Goal: Feedback & Contribution: Submit feedback/report problem

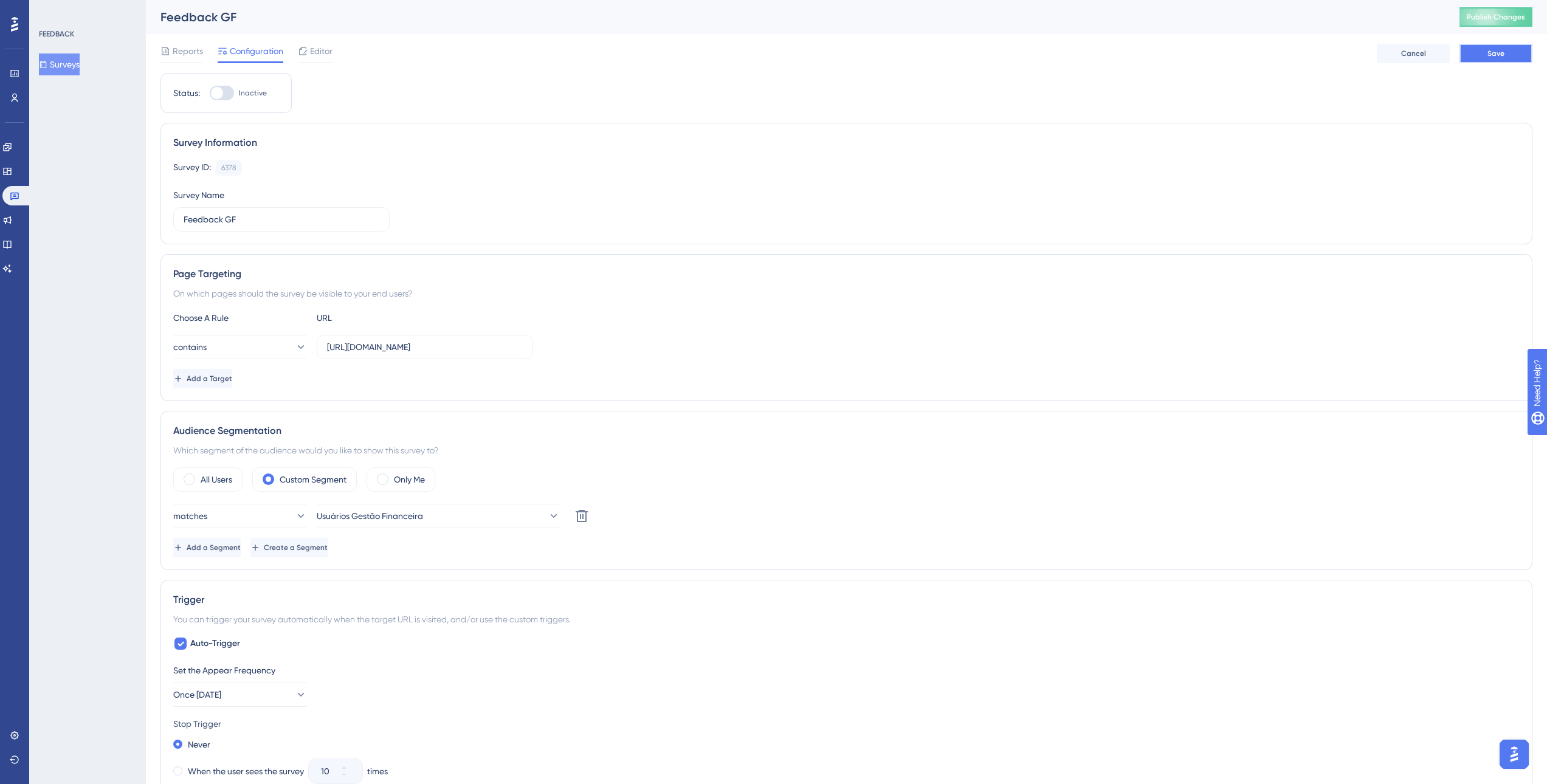
click at [1481, 56] on button "Save" at bounding box center [1496, 53] width 73 height 19
click at [299, 49] on icon at bounding box center [302, 51] width 10 height 10
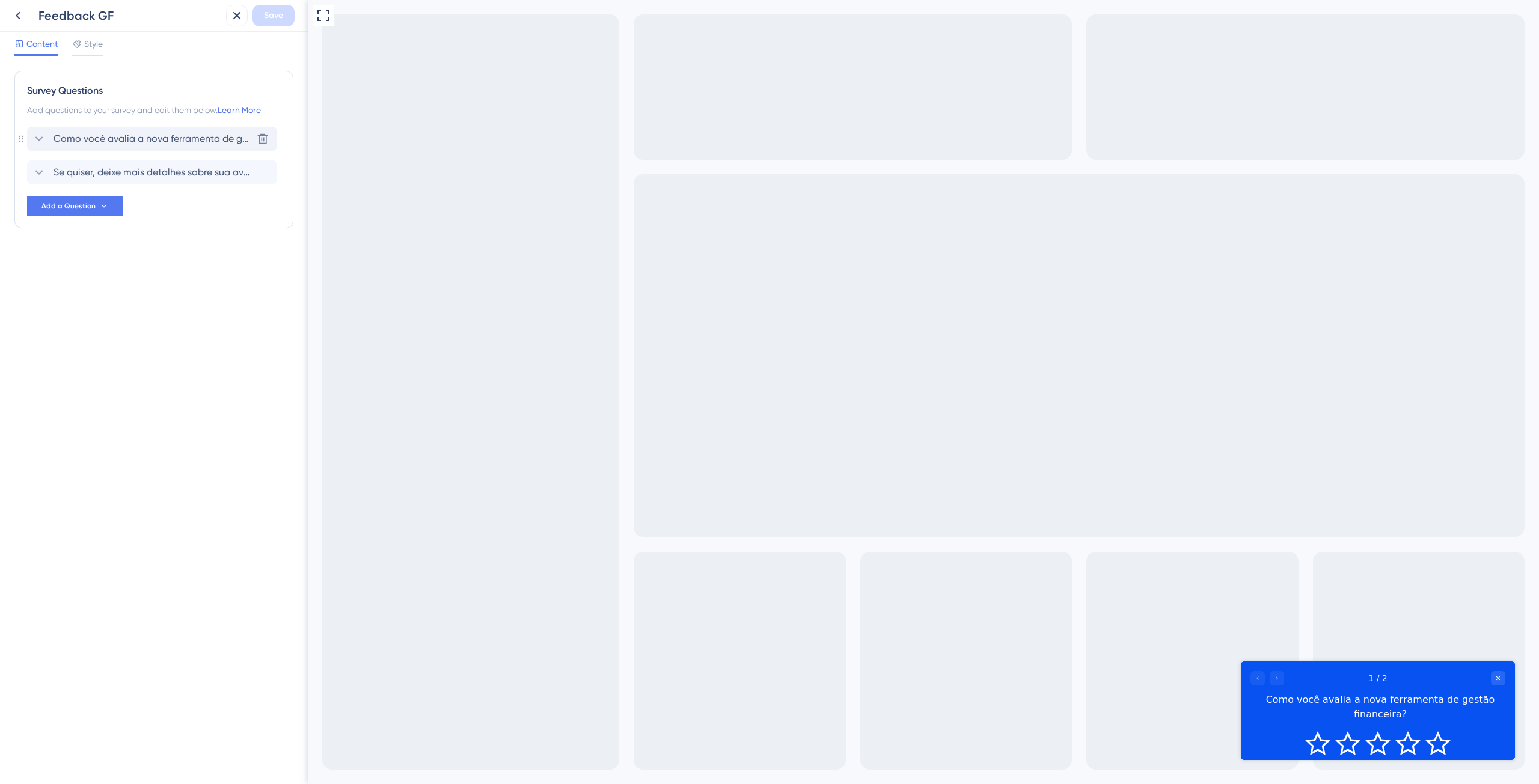
click at [125, 141] on span "Como você avalia a nova ferramenta de gestão financeira?" at bounding box center [153, 139] width 199 height 14
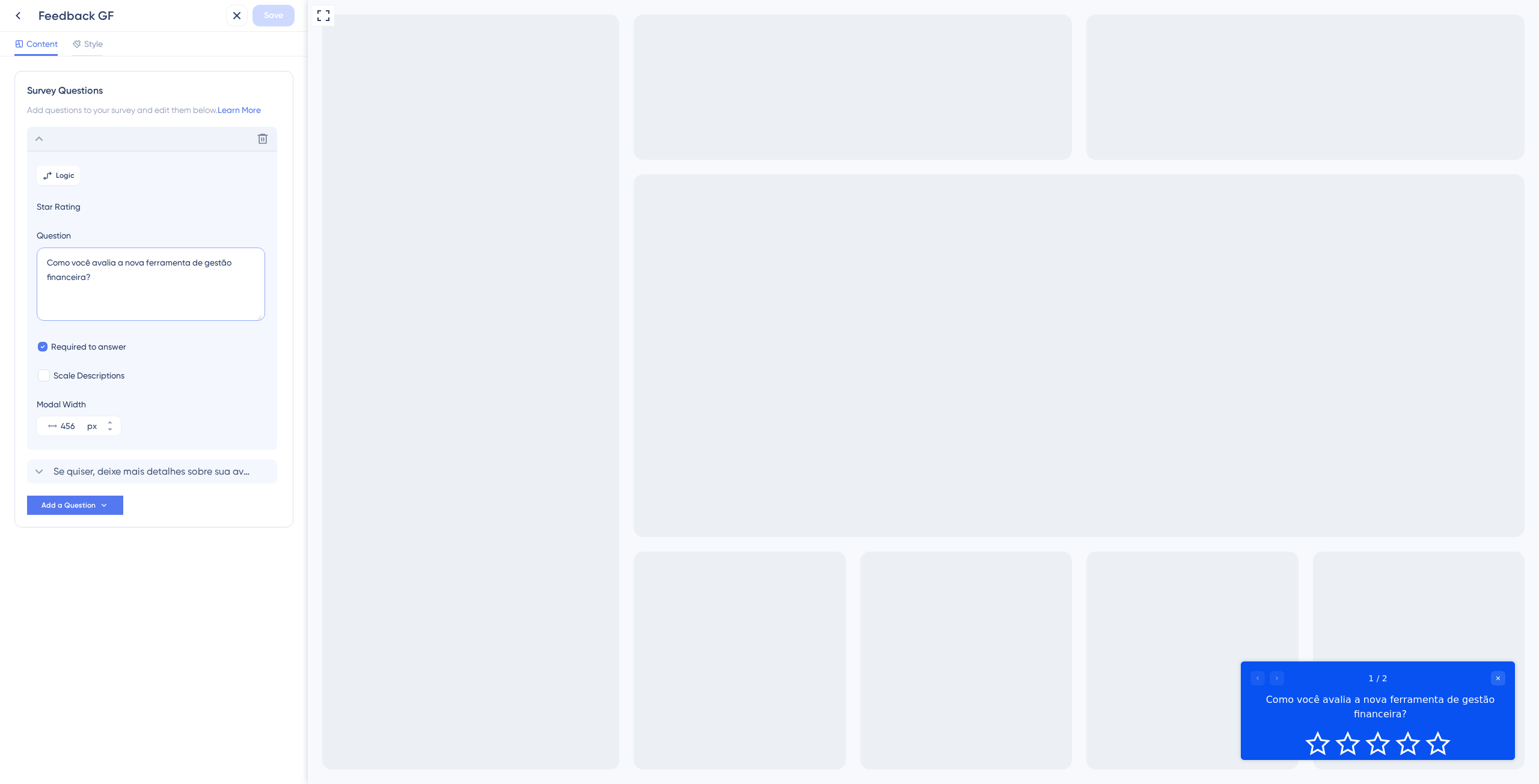
click at [125, 265] on textarea "Como você avalia a nova ferramenta de gestão financeira?" at bounding box center [150, 284] width 228 height 73
type textarea "Como você avalia as novas ferramentas de gestão financeira?"
click at [271, 14] on span "Save" at bounding box center [274, 15] width 19 height 14
click at [1409, 731] on icon "Rate 4 star" at bounding box center [1408, 743] width 25 height 24
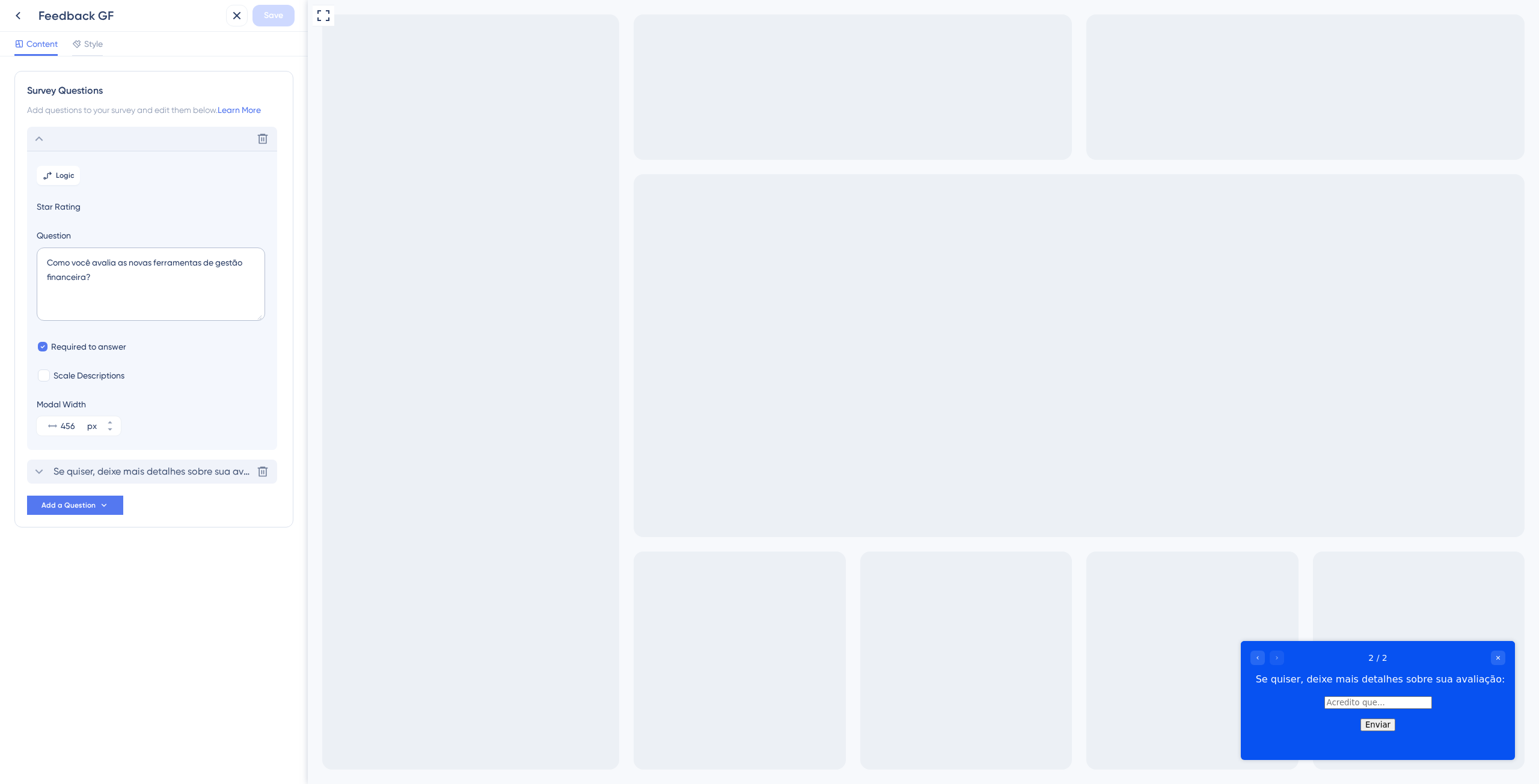
click at [151, 471] on span "Se quiser, deixe mais detalhes sobre sua avaliação:" at bounding box center [153, 471] width 199 height 14
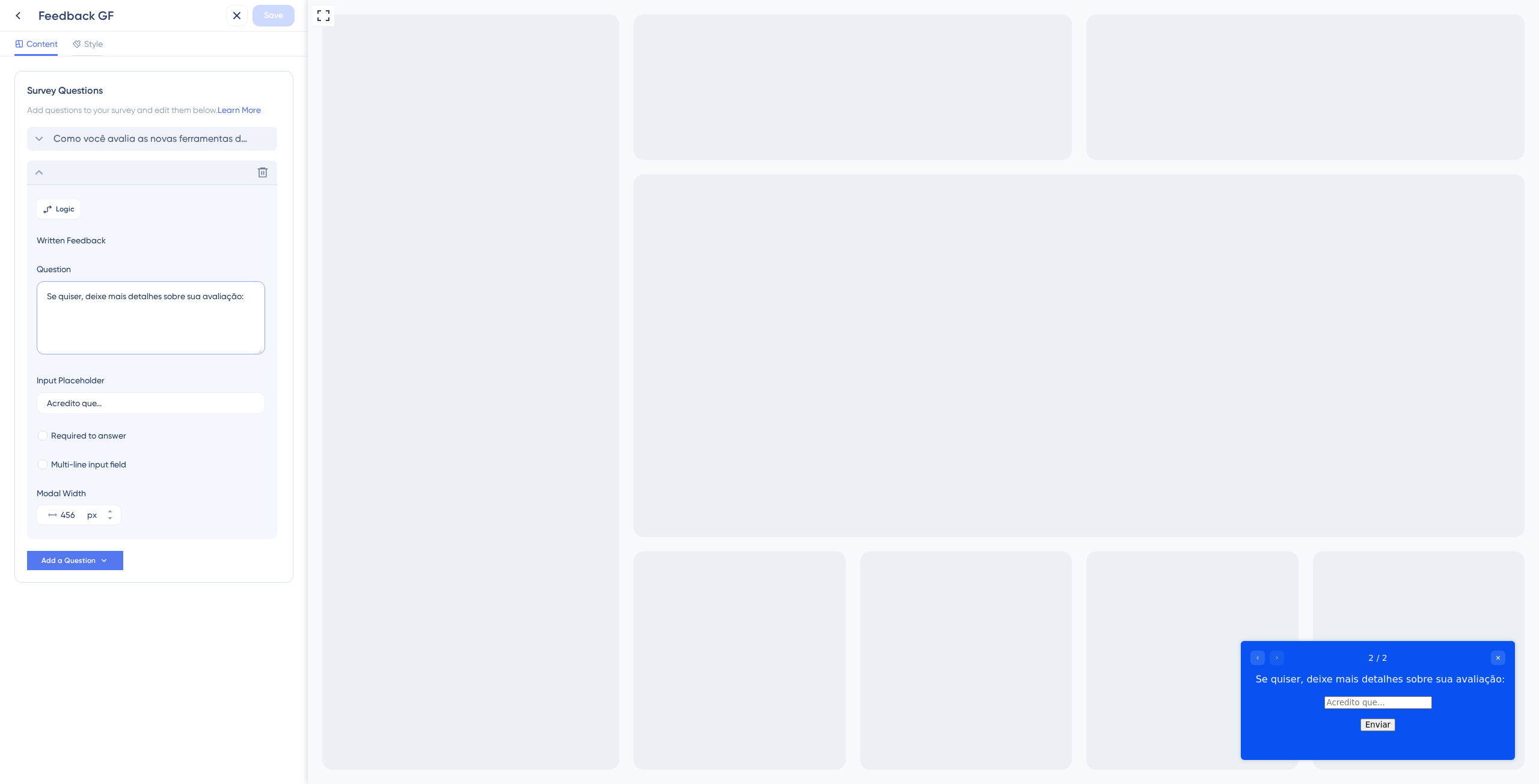
click at [187, 297] on textarea "Se quiser, deixe mais detalhes sobre sua avaliação:" at bounding box center [150, 317] width 228 height 73
type textarea "Se quiser, deixe mais detalhes sobre a sua avaliação:"
click at [272, 25] on button "Save" at bounding box center [274, 15] width 42 height 21
click at [228, 20] on icon at bounding box center [228, 22] width 12 height 12
click at [14, 11] on icon at bounding box center [18, 15] width 14 height 14
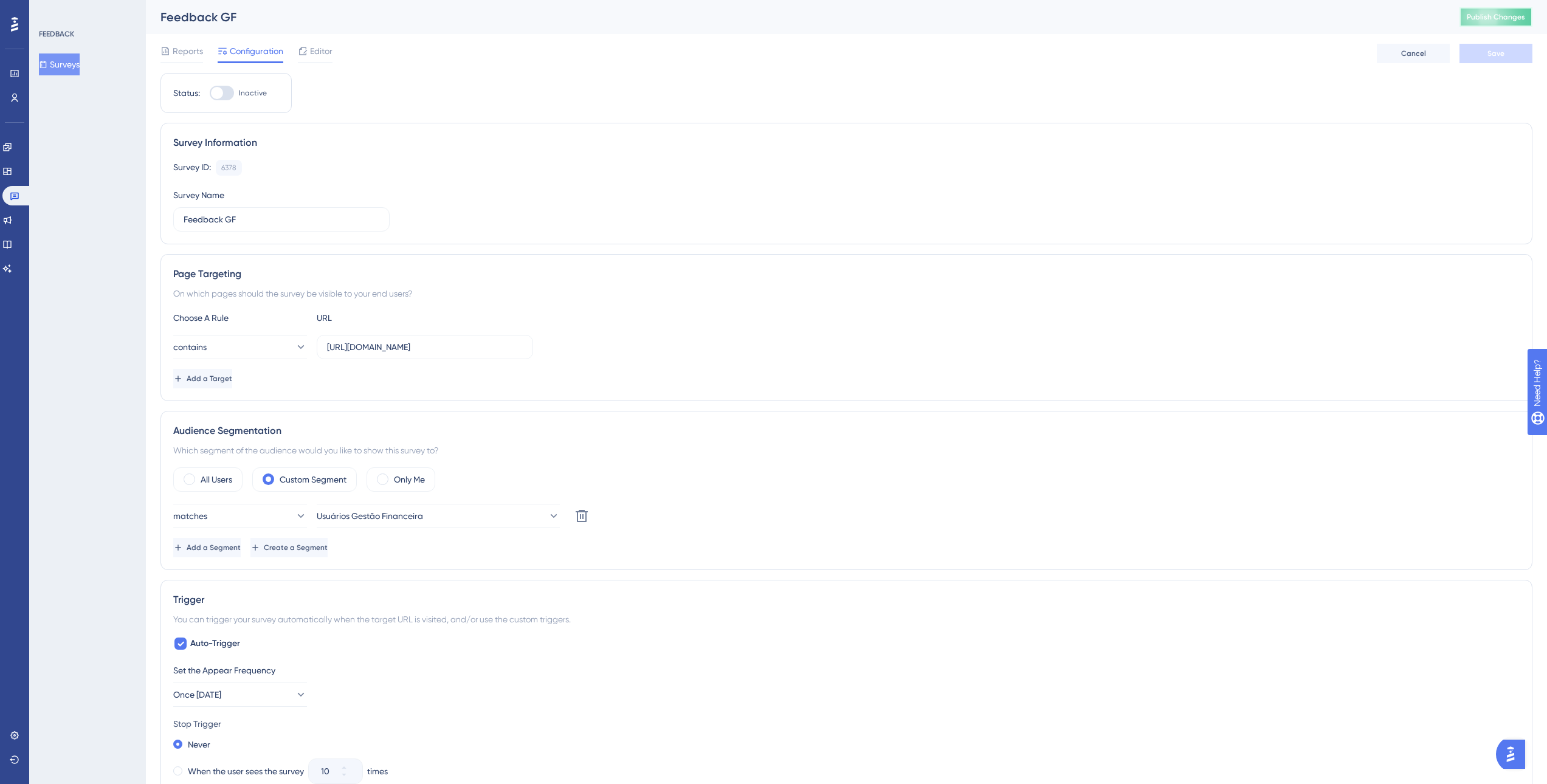
click at [1515, 14] on span "Publish Changes" at bounding box center [1496, 16] width 58 height 10
click at [225, 91] on div at bounding box center [222, 92] width 24 height 14
click at [210, 93] on input "Inactive" at bounding box center [209, 93] width 1 height 1
checkbox input "true"
click at [1519, 52] on button "Save" at bounding box center [1496, 53] width 73 height 19
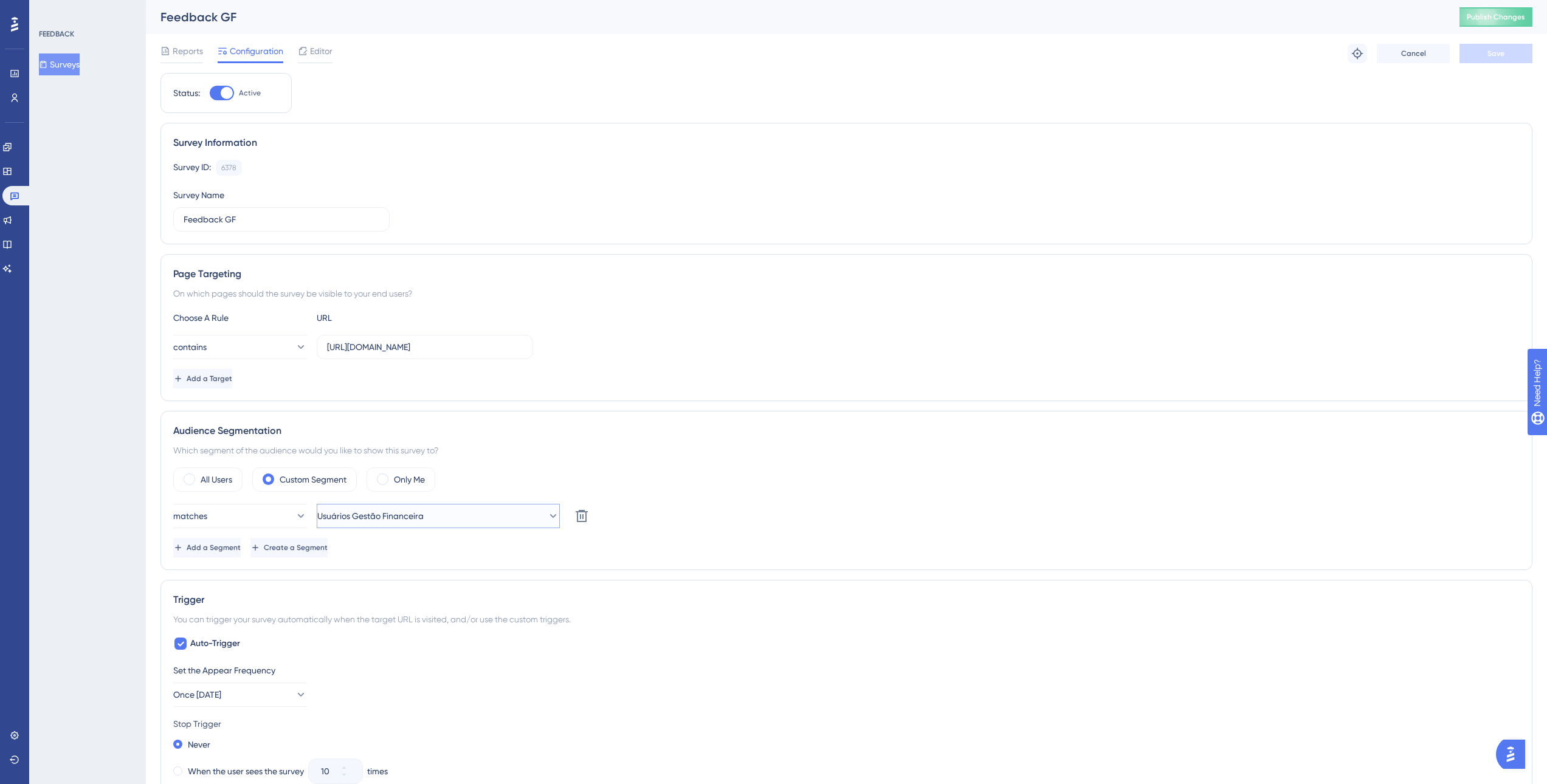
click at [442, 519] on button "Usuários Gestão Financeira" at bounding box center [438, 516] width 243 height 24
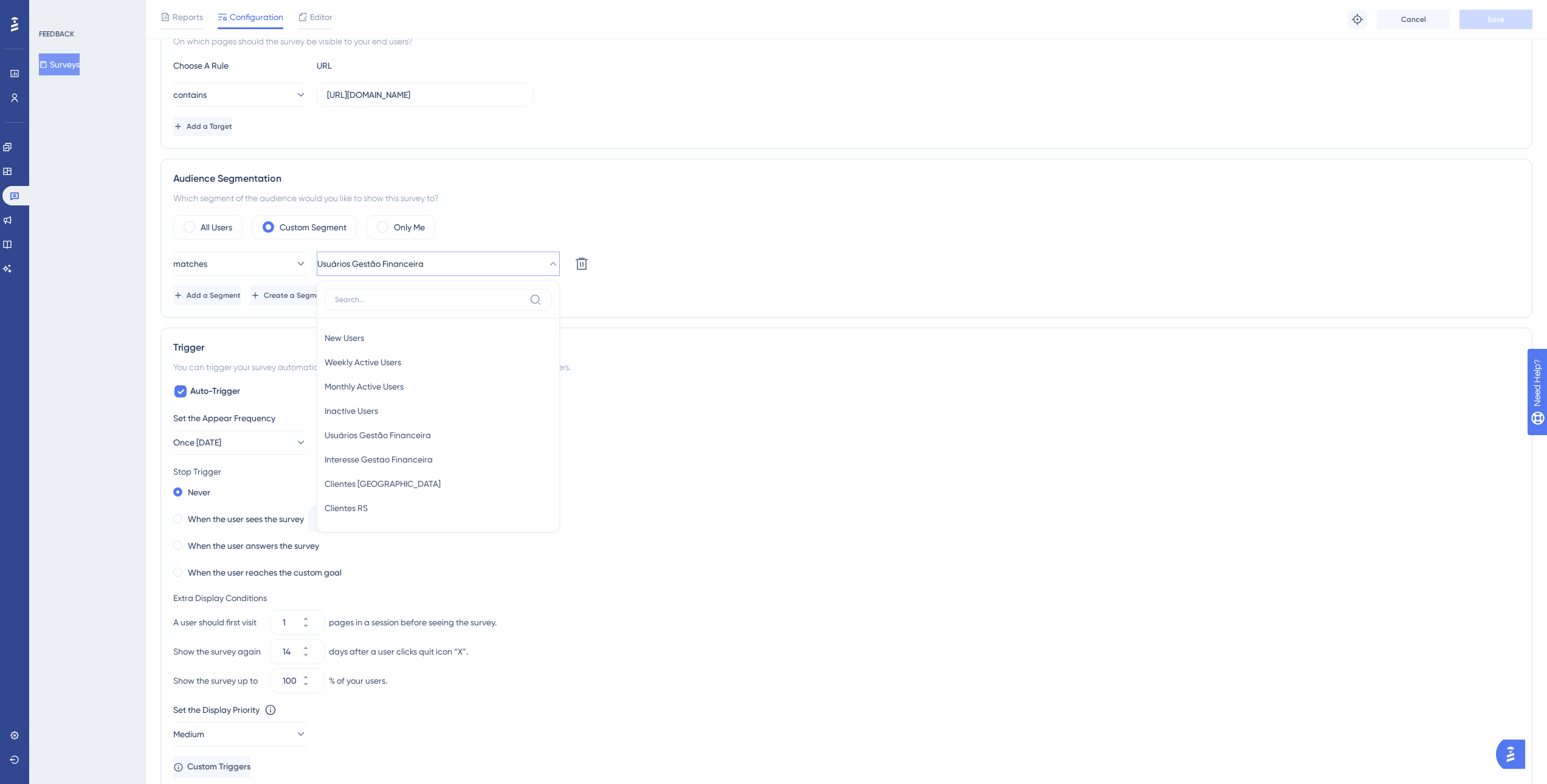
click at [821, 275] on div "matches Usuários Gestão Financeira New Users New Users Weekly Active Users Week…" at bounding box center [847, 264] width 1347 height 24
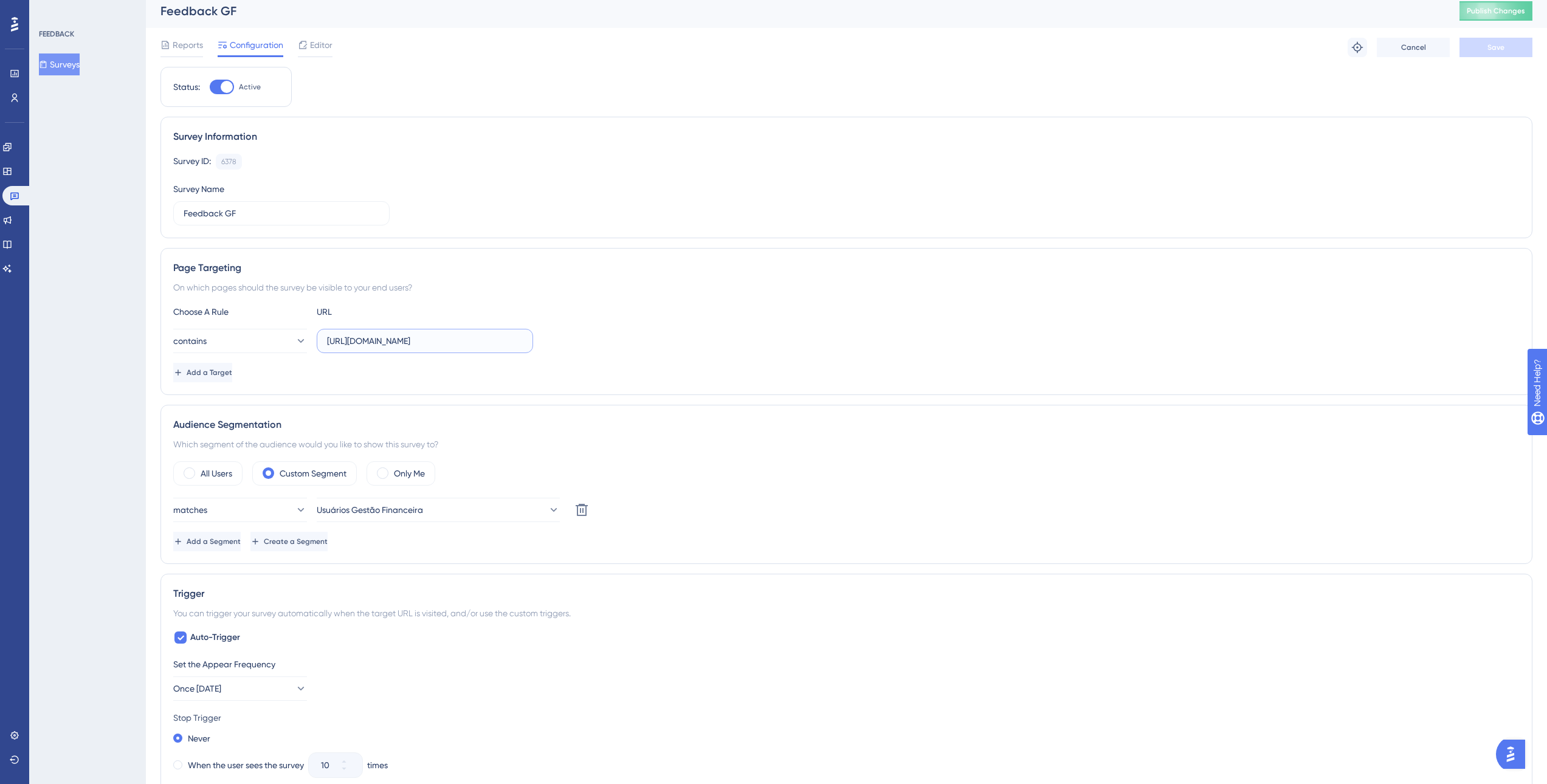
scroll to position [0, 25]
drag, startPoint x: 439, startPoint y: 337, endPoint x: 620, endPoint y: 354, distance: 181.8
click at [620, 354] on div "Choose A Rule URL contains [URL][DOMAIN_NAME] Add a Target" at bounding box center [847, 343] width 1347 height 78
click at [492, 379] on div "Add a Target" at bounding box center [847, 373] width 1347 height 19
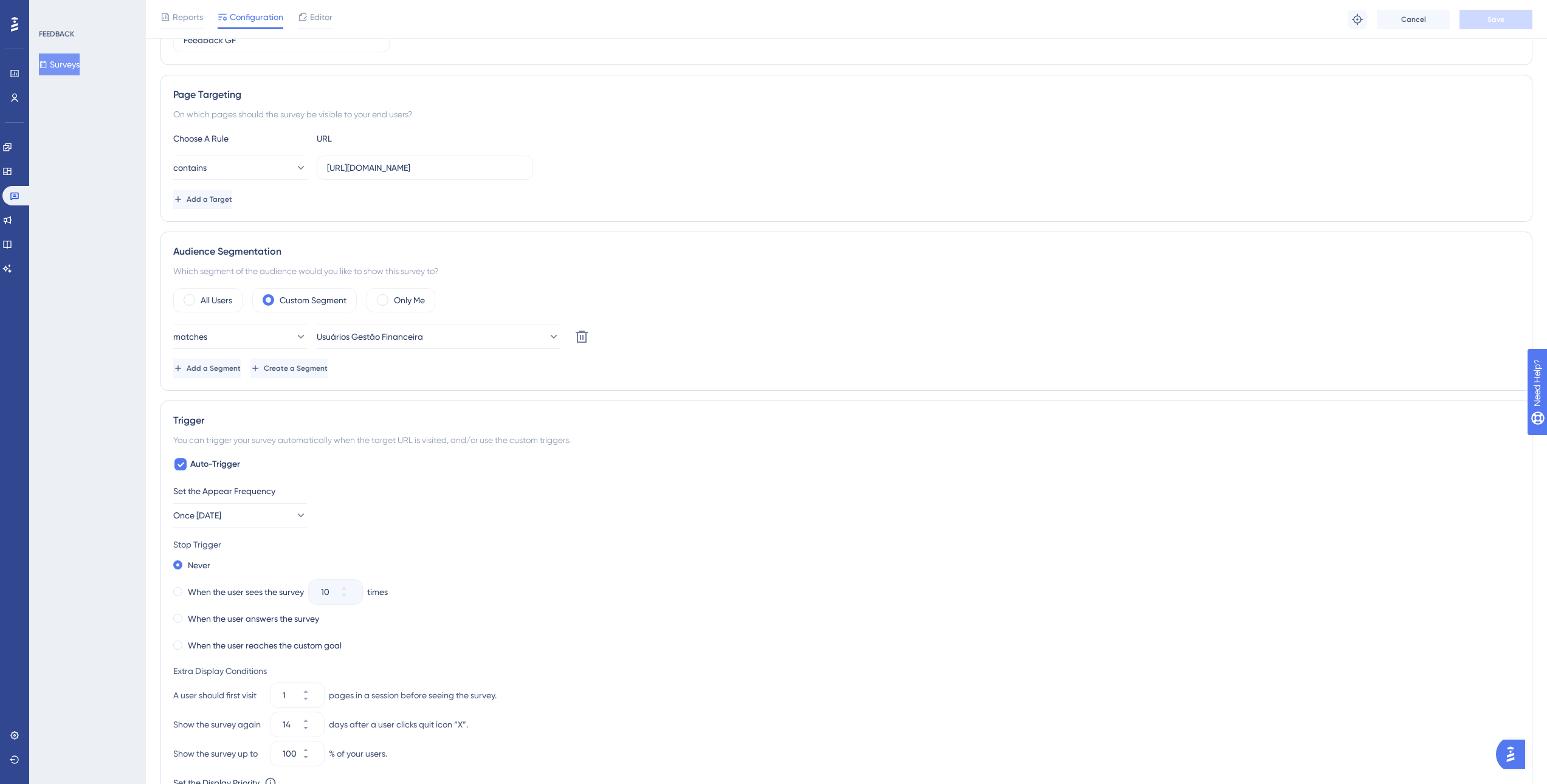
scroll to position [249, 0]
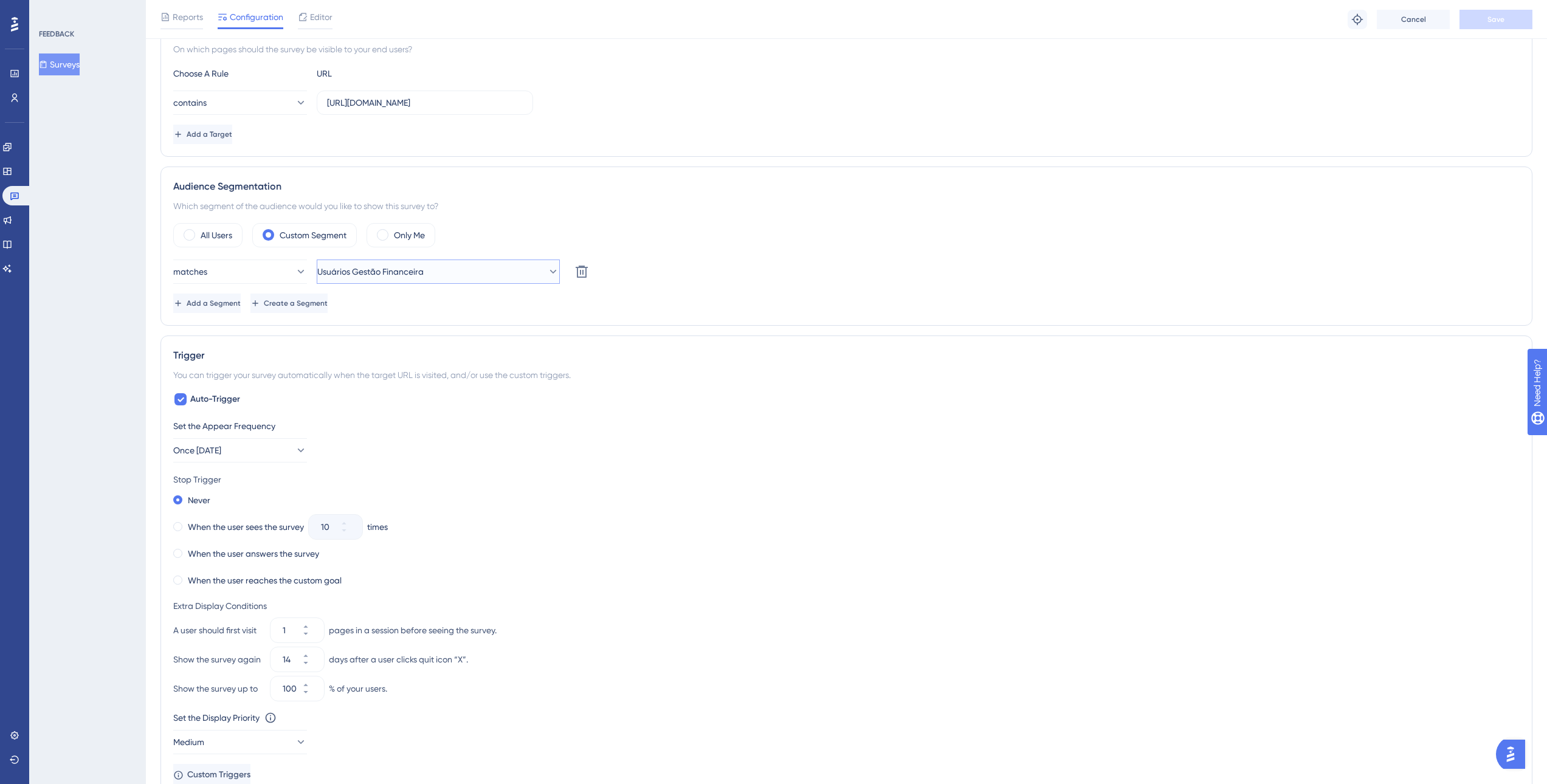
click at [382, 276] on span "Usuários Gestão Financeira" at bounding box center [370, 271] width 106 height 14
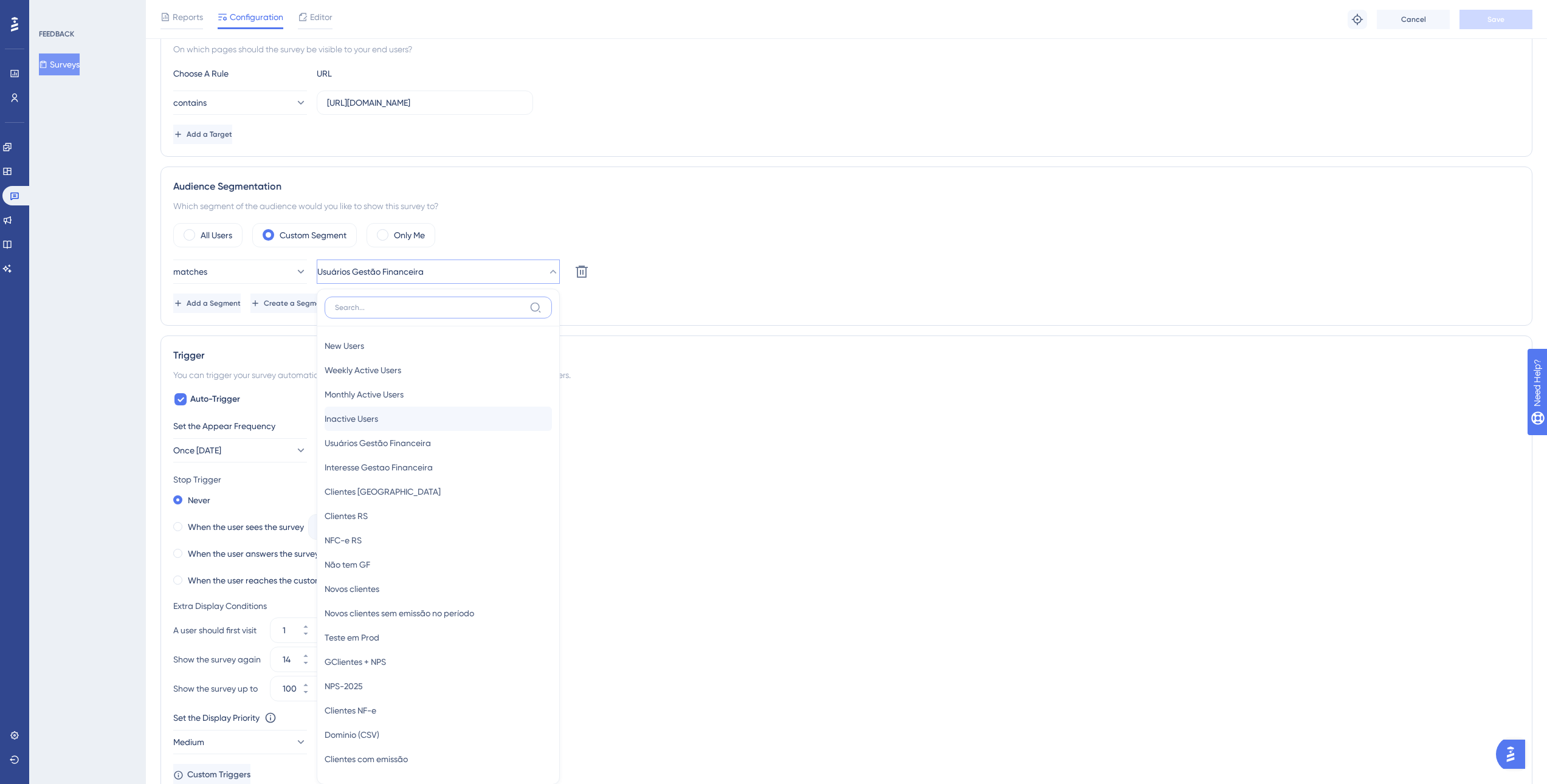
scroll to position [376, 0]
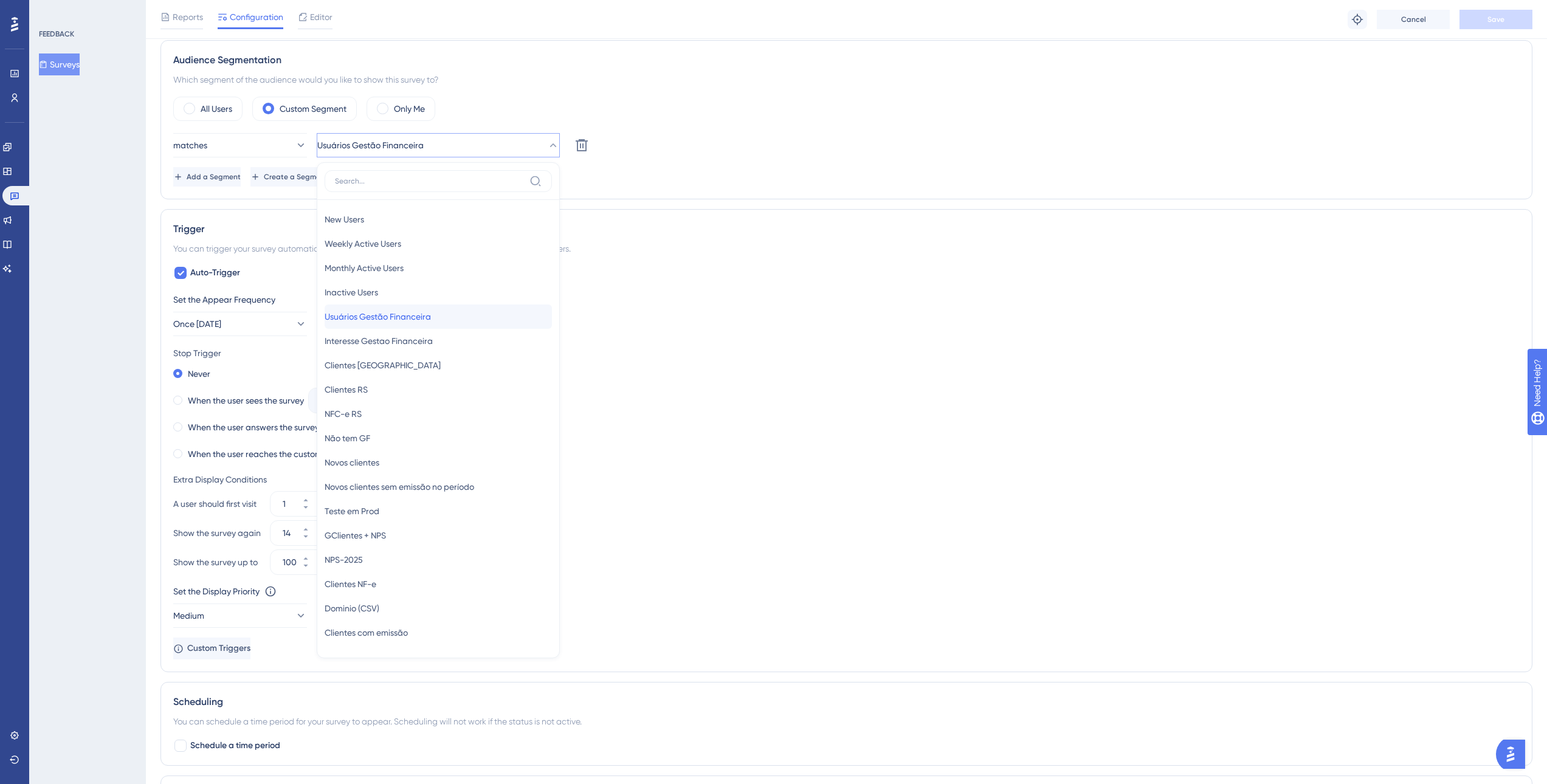
click at [431, 322] on span "Usuários Gestão Financeira" at bounding box center [378, 316] width 106 height 14
